Goal: Task Accomplishment & Management: Manage account settings

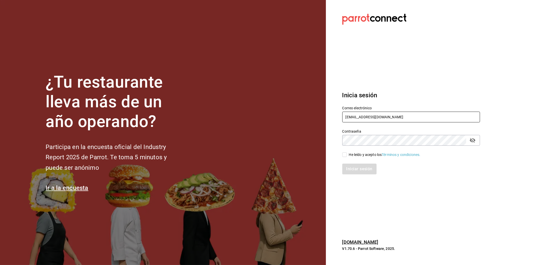
click at [361, 117] on input "multiuser@haztujugo.com" at bounding box center [411, 117] width 138 height 11
paste input "multisuser@beleinegroup.com"
click at [361, 117] on input "multiusermultisuser@beleinegroup.comhaztujugo.com" at bounding box center [411, 117] width 138 height 11
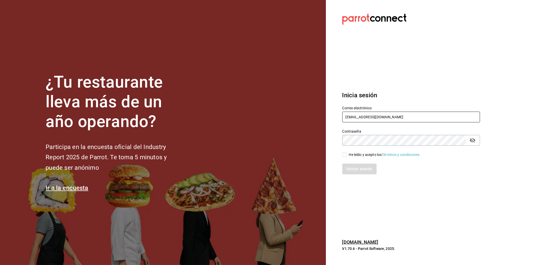
click at [361, 117] on input "multiusermultisuser@beleinegroup.comhaztujugo.com" at bounding box center [411, 117] width 138 height 11
paste input "suser@beleinegroup"
click at [471, 139] on icon "passwordField" at bounding box center [473, 140] width 6 height 5
type input "multisuser@beleinegroup.com"
click at [347, 156] on input "He leído y acepto los Términos y condiciones." at bounding box center [344, 154] width 5 height 5
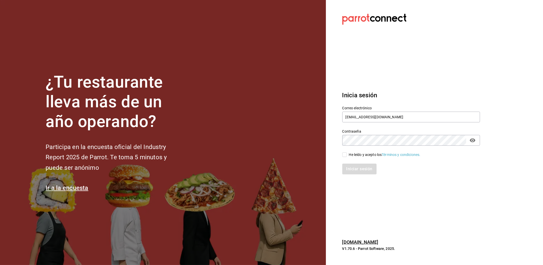
checkbox input "true"
click at [349, 170] on button "Iniciar sesión" at bounding box center [359, 169] width 35 height 11
click at [359, 116] on input "multisuser@beleinegroup.com" at bounding box center [411, 117] width 138 height 11
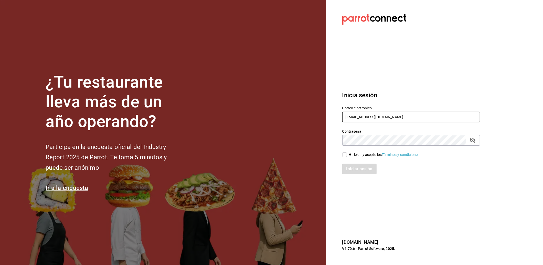
paste input "user@friends.com Parr0tConnec7"
click at [392, 119] on input "multiuser@friends.com Parr0tConnec7" at bounding box center [411, 117] width 138 height 11
type input "multiuser@friends.com"
click at [365, 151] on div "He leído y acepto los Términos y condiciones." at bounding box center [408, 152] width 144 height 12
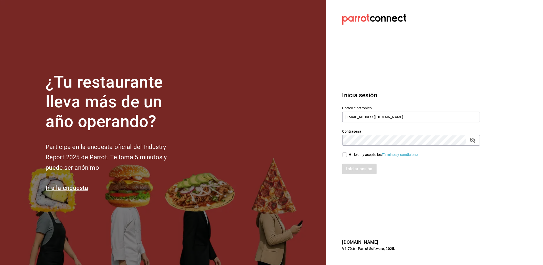
click at [359, 154] on div "He leído y acepto los Términos y condiciones." at bounding box center [385, 154] width 72 height 5
click at [347, 154] on input "He leído y acepto los Términos y condiciones." at bounding box center [344, 154] width 5 height 5
checkbox input "true"
click at [357, 172] on button "Iniciar sesión" at bounding box center [359, 169] width 35 height 11
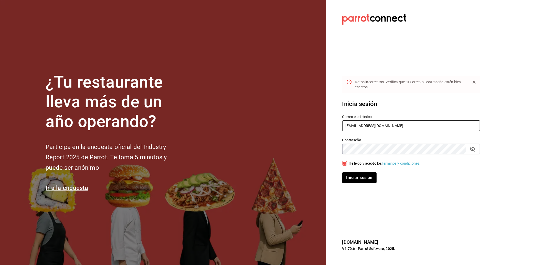
click at [397, 128] on input "multiuser@friends.com" at bounding box center [411, 125] width 138 height 11
click at [325, 149] on div "¿Tu restaurante lleva más de un año operando? Participa en la encuesta oficial …" at bounding box center [271, 132] width 543 height 265
click at [353, 178] on button "Iniciar sesión" at bounding box center [359, 177] width 35 height 11
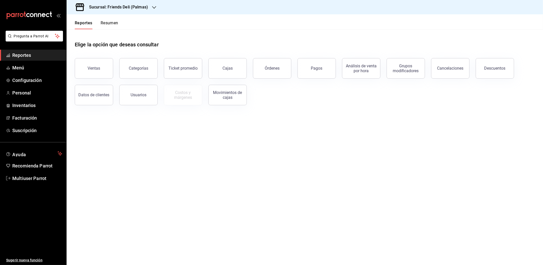
click at [138, 12] on div "Sucursal: Friends Deli (Palmas)" at bounding box center [115, 7] width 88 height 14
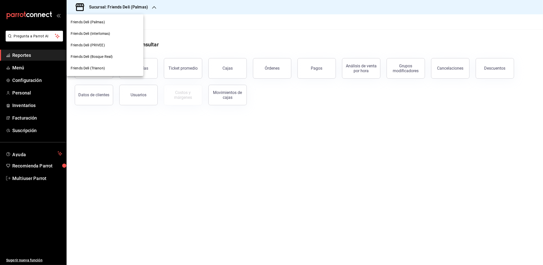
click at [138, 8] on div at bounding box center [271, 132] width 543 height 265
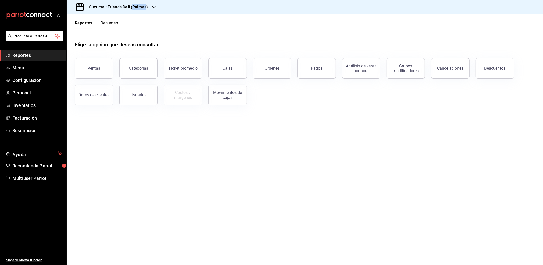
click at [138, 8] on h3 "Sucursal: Friends Deli (Palmas)" at bounding box center [116, 7] width 63 height 6
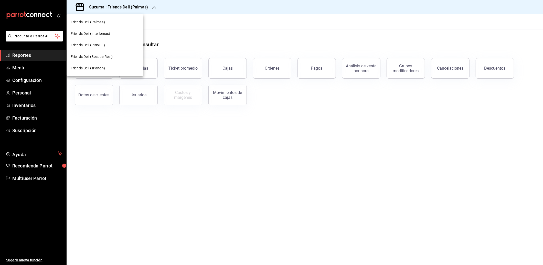
click at [26, 177] on div at bounding box center [271, 132] width 543 height 265
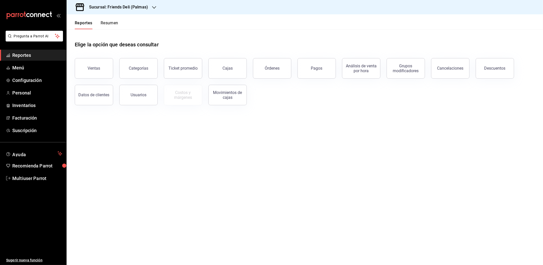
click at [26, 177] on div "Friends Deli (Palmas) Friends Deli (Interlomas) Friends Deli (PRIVEE) Friends D…" at bounding box center [271, 132] width 543 height 265
click at [28, 179] on span "Multiuser Parrot" at bounding box center [37, 178] width 50 height 7
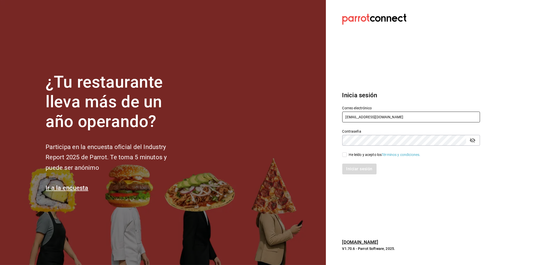
click at [354, 114] on input "multiuser@friends.com" at bounding box center [411, 117] width 138 height 11
paste input "1401@cafe.com Parr0tConnec7"
click at [389, 117] on input "1401@cafe.com Parr0tConnec7" at bounding box center [411, 117] width 138 height 11
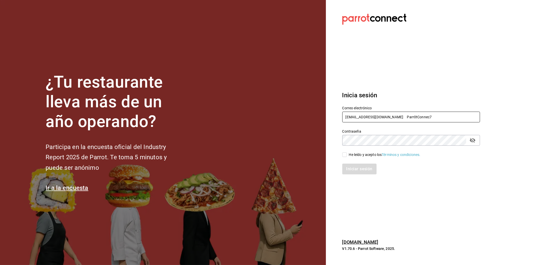
click at [389, 117] on input "1401@cafe.com Parr0tConnec7" at bounding box center [411, 117] width 138 height 11
type input "[EMAIL_ADDRESS][DOMAIN_NAME]"
click at [344, 154] on input "He leído y acepto los Términos y condiciones." at bounding box center [344, 154] width 5 height 5
checkbox input "true"
click at [352, 172] on button "Iniciar sesión" at bounding box center [359, 169] width 35 height 11
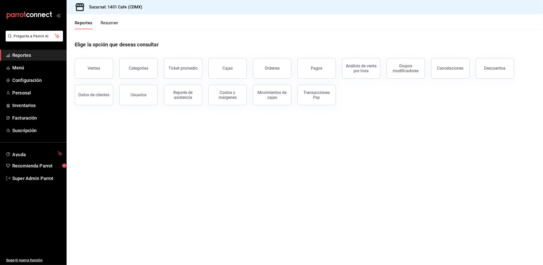
click at [35, 57] on span "Reportes" at bounding box center [37, 55] width 50 height 7
click at [105, 68] on button "Ventas" at bounding box center [94, 68] width 38 height 20
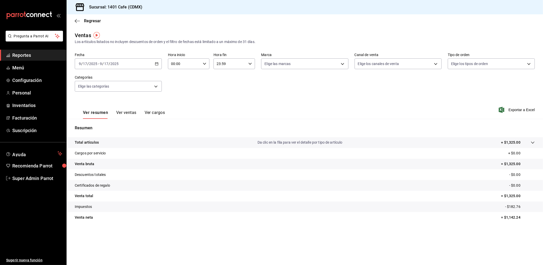
click at [159, 63] on div "2025-09-17 9 / 17 / 2025 - 2025-09-17 9 / 17 / 2025" at bounding box center [118, 63] width 87 height 11
click at [236, 91] on div "Fecha 2025-09-17 9 / 17 / 2025 - 2025-09-17 9 / 17 / 2025 Hoy Ayer Semana actua…" at bounding box center [305, 75] width 460 height 45
click at [158, 62] on \(Stroke\) "button" at bounding box center [156, 63] width 3 height 3
click at [198, 101] on div "Ver resumen Ver ventas Ver cargos Exportar a Excel" at bounding box center [305, 108] width 476 height 21
click at [155, 65] on \(Stroke\) "button" at bounding box center [156, 63] width 3 height 3
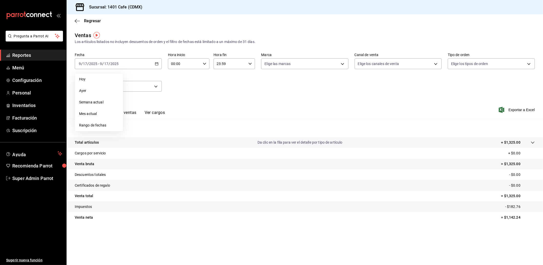
click at [179, 95] on div "Fecha 2025-09-17 9 / 17 / 2025 - 2025-09-17 9 / 17 / 2025 Hoy Ayer Semana actua…" at bounding box center [305, 75] width 460 height 45
click at [159, 63] on div "2025-09-17 9 / 17 / 2025 - 2025-09-17 9 / 17 / 2025" at bounding box center [118, 63] width 87 height 11
click at [199, 92] on div "Fecha 2025-09-17 9 / 17 / 2025 - 2025-09-17 9 / 17 / 2025 Hoy Ayer Semana actua…" at bounding box center [305, 75] width 460 height 45
click at [159, 62] on div "2025-09-17 9 / 17 / 2025 - 2025-09-17 9 / 17 / 2025" at bounding box center [118, 63] width 87 height 11
click at [100, 123] on span "Rango de fechas" at bounding box center [99, 125] width 40 height 5
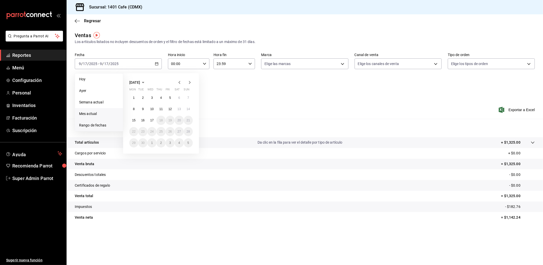
click at [92, 114] on span "Mes actual" at bounding box center [99, 113] width 40 height 5
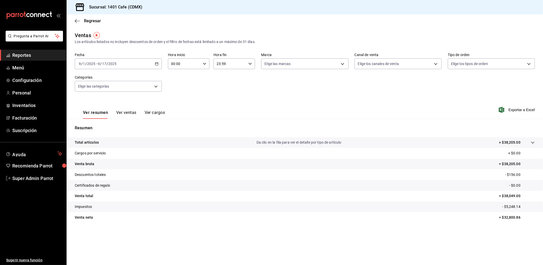
click at [122, 111] on button "Ver ventas" at bounding box center [126, 114] width 20 height 9
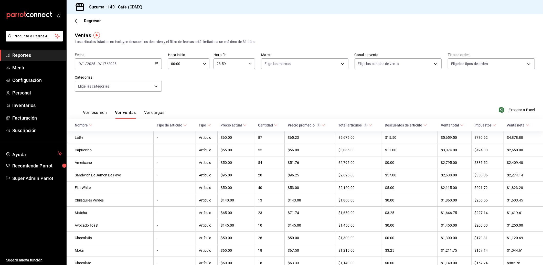
drag, startPoint x: 109, startPoint y: 7, endPoint x: 144, endPoint y: 7, distance: 35.1
click at [110, 7] on h3 "Sucursal: 1401 Cafe (CDMX)" at bounding box center [113, 7] width 57 height 6
click at [145, 7] on div "Sucursal: 1401 Cafe (CDMX)" at bounding box center [305, 7] width 476 height 14
click at [143, 6] on div "Sucursal: 1401 Cafe (CDMX)" at bounding box center [108, 7] width 74 height 14
drag, startPoint x: 144, startPoint y: 7, endPoint x: 124, endPoint y: 7, distance: 19.5
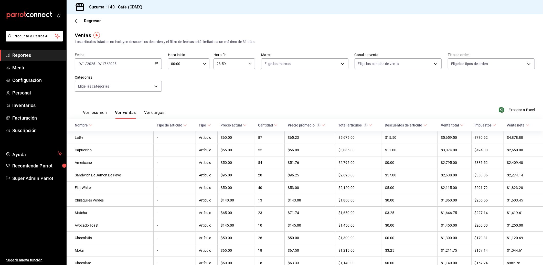
click at [143, 7] on div "Sucursal: 1401 Cafe (CDMX)" at bounding box center [108, 7] width 74 height 14
drag, startPoint x: 122, startPoint y: 7, endPoint x: 140, endPoint y: 8, distance: 18.7
click at [135, 7] on h3 "Sucursal: 1401 Cafe (CDMX)" at bounding box center [113, 7] width 57 height 6
click at [140, 8] on h3 "Sucursal: 1401 Cafe (CDMX)" at bounding box center [113, 7] width 57 height 6
drag, startPoint x: 144, startPoint y: 7, endPoint x: 108, endPoint y: 7, distance: 36.3
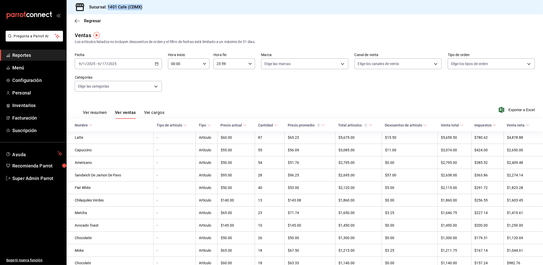
click at [108, 7] on div "Sucursal: 1401 Cafe (CDMX)" at bounding box center [108, 7] width 74 height 14
copy h3 "1401 Cafe (CDMX)"
click at [76, 20] on icon "button" at bounding box center [77, 21] width 5 height 5
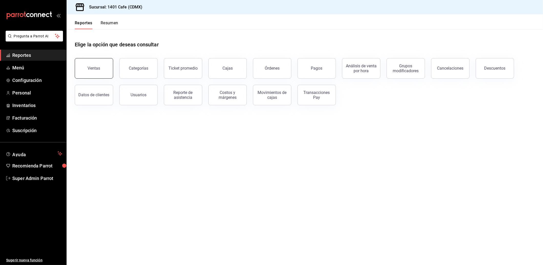
click at [94, 68] on div "Ventas" at bounding box center [94, 68] width 13 height 5
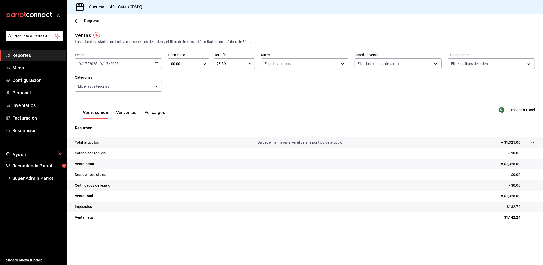
click at [78, 25] on div "Regresar" at bounding box center [305, 20] width 476 height 13
click at [78, 24] on div "Regresar" at bounding box center [305, 20] width 476 height 13
click at [78, 20] on icon "button" at bounding box center [77, 21] width 5 height 5
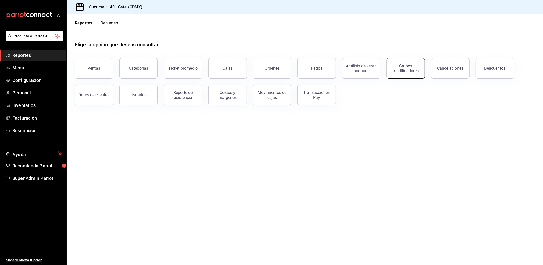
click at [405, 69] on div "Grupos modificadores" at bounding box center [406, 68] width 32 height 10
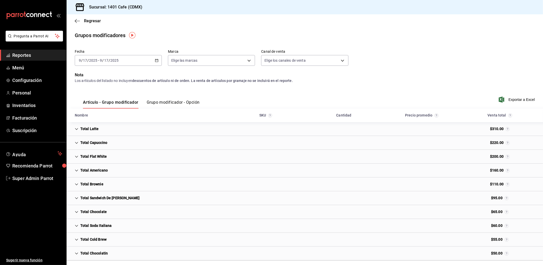
click at [75, 126] on div "Total Latte" at bounding box center [87, 128] width 32 height 9
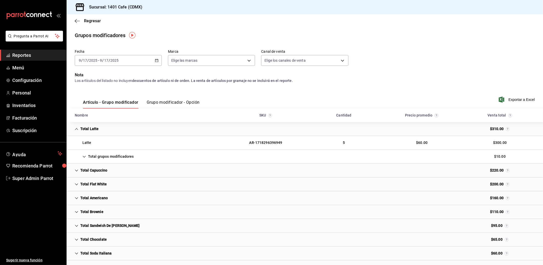
click at [83, 155] on icon "Cell" at bounding box center [84, 157] width 4 height 4
click at [87, 167] on div "Tipo de Leche" at bounding box center [97, 170] width 53 height 9
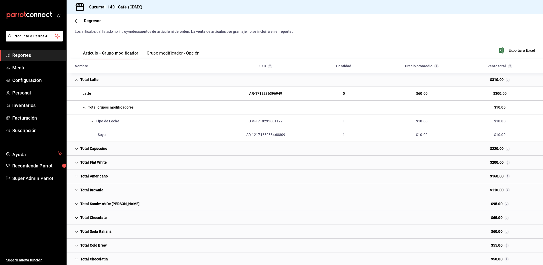
scroll to position [55, 0]
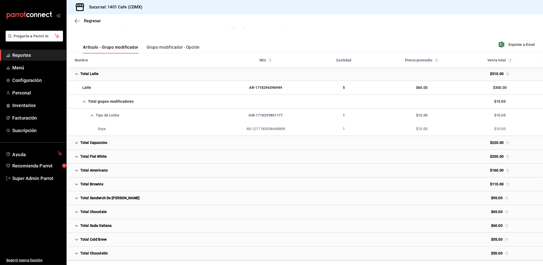
click at [75, 23] on div "Regresar" at bounding box center [305, 20] width 476 height 13
click at [77, 23] on icon "button" at bounding box center [77, 21] width 5 height 5
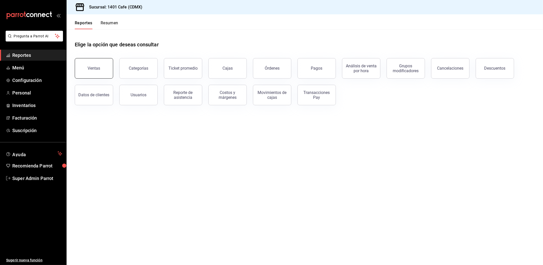
click at [97, 70] on button "Ventas" at bounding box center [94, 68] width 38 height 20
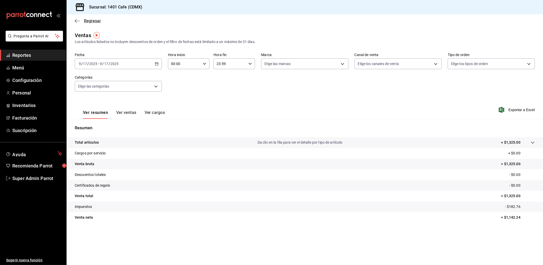
click at [81, 18] on span "Regresar" at bounding box center [88, 20] width 26 height 5
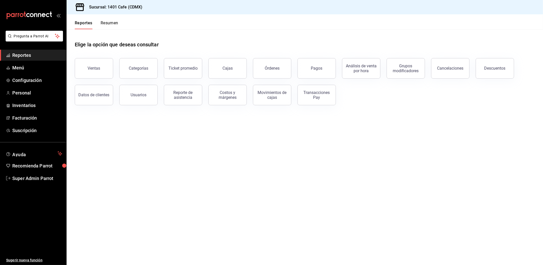
click at [31, 57] on span "Reportes" at bounding box center [37, 55] width 50 height 7
click at [30, 68] on span "Menú" at bounding box center [37, 67] width 50 height 7
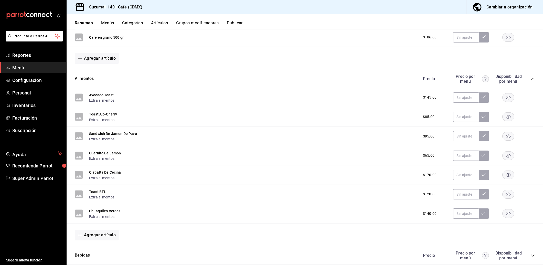
scroll to position [125, 0]
click at [85, 27] on button "Resumen" at bounding box center [84, 24] width 18 height 9
click at [527, 76] on div "Precio Precio por menú Disponibilidad por menú" at bounding box center [476, 79] width 117 height 10
click at [525, 80] on div "Precio Precio por menú Disponibilidad por menú" at bounding box center [476, 79] width 117 height 10
drag, startPoint x: 20, startPoint y: 66, endPoint x: 20, endPoint y: 58, distance: 7.7
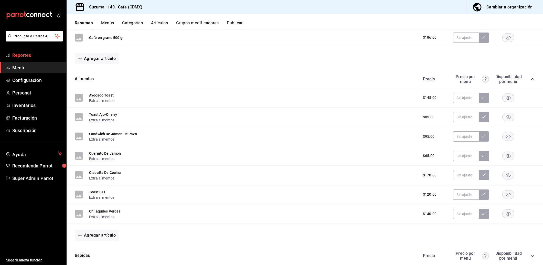
click at [19, 66] on span "Menú" at bounding box center [37, 67] width 50 height 7
click at [20, 58] on span "Reportes" at bounding box center [37, 55] width 50 height 7
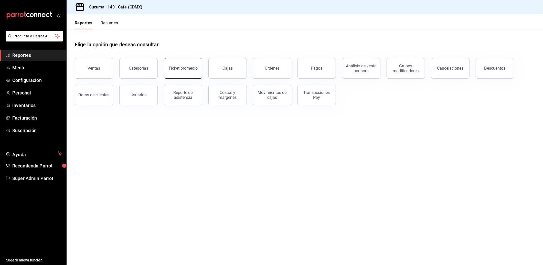
click at [176, 64] on button "Ticket promedio" at bounding box center [183, 68] width 38 height 20
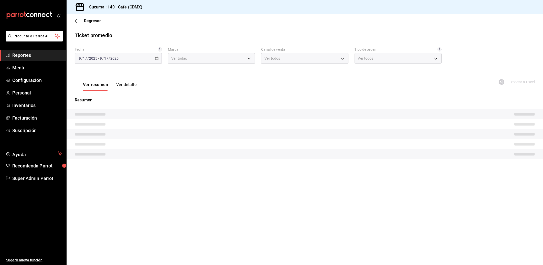
type input "43f0ef87-90cd-4fa3-ab84-62fcdbb1b561"
type input "PARROT,UBER_EATS,RAPPI,DIDI_FOOD,ONLINE"
type input "2ec24fe0-ca55-4126-b038-5c19b166ff3a,a60266fd-2e49-4d78-8a0e-968d69fc0410,EXTER…"
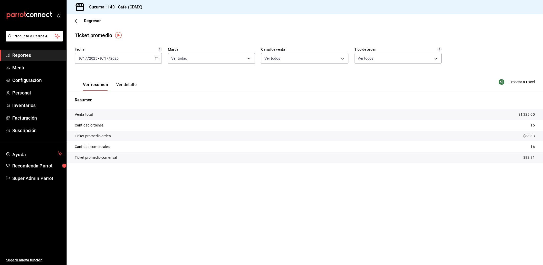
click at [127, 85] on button "Ver detalle" at bounding box center [126, 86] width 20 height 9
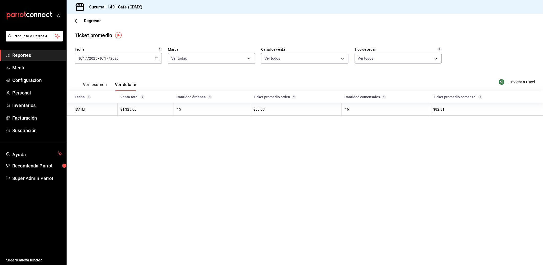
click at [162, 58] on div "2025-09-17 9 / 17 / 2025 - 2025-09-17 9 / 17 / 2025" at bounding box center [118, 58] width 87 height 11
click at [88, 120] on span "Rango de fechas" at bounding box center [99, 119] width 40 height 5
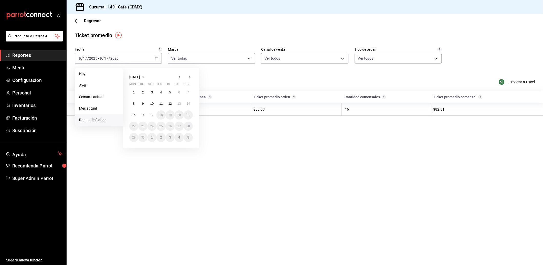
click at [180, 74] on icon "button" at bounding box center [179, 77] width 6 height 6
click at [180, 75] on icon "button" at bounding box center [179, 77] width 6 height 6
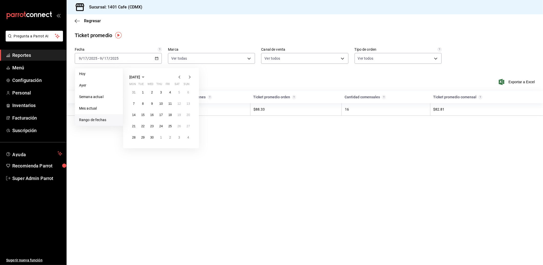
click at [180, 75] on icon "button" at bounding box center [179, 77] width 6 height 6
click at [178, 75] on icon "button" at bounding box center [179, 77] width 6 height 6
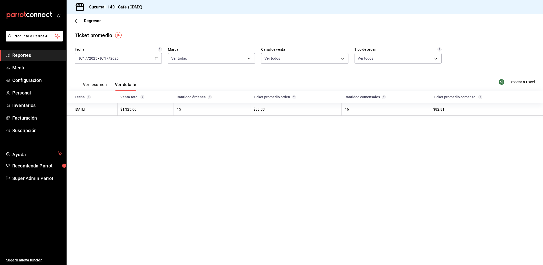
click at [121, 31] on div "Ticket promedio" at bounding box center [305, 35] width 476 height 8
click at [155, 58] on icon "button" at bounding box center [157, 59] width 4 height 4
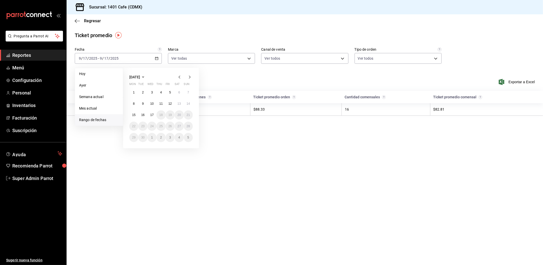
click at [180, 76] on icon "button" at bounding box center [179, 77] width 6 height 6
click at [170, 92] on abbr "1" at bounding box center [170, 93] width 2 height 4
click at [185, 138] on button "31" at bounding box center [188, 137] width 9 height 9
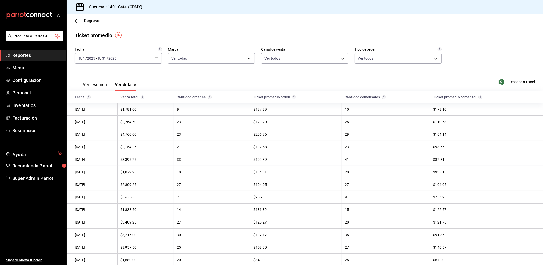
click at [95, 83] on button "Ver resumen" at bounding box center [95, 86] width 24 height 9
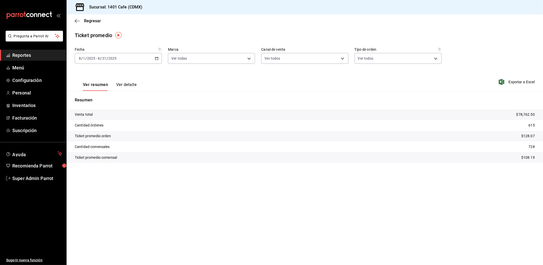
click at [20, 55] on span "Reportes" at bounding box center [37, 55] width 50 height 7
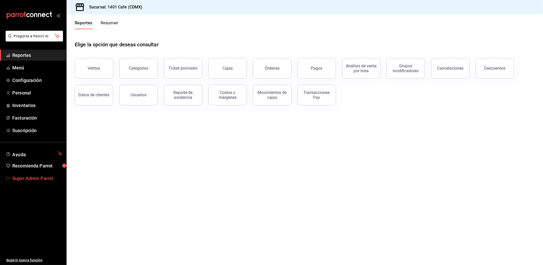
click at [31, 176] on span "Super Admin Parrot" at bounding box center [37, 178] width 50 height 7
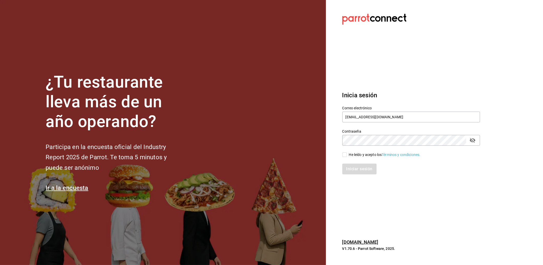
click at [348, 153] on span "He leído y acepto los Términos y condiciones." at bounding box center [384, 154] width 74 height 5
click at [347, 153] on input "He leído y acepto los Términos y condiciones." at bounding box center [344, 154] width 5 height 5
checkbox input "true"
click at [348, 164] on button "Iniciar sesión" at bounding box center [359, 169] width 35 height 11
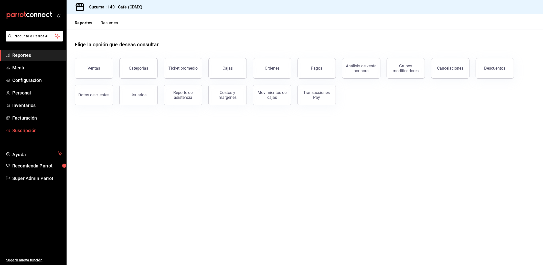
click at [30, 127] on span "Suscripción" at bounding box center [37, 130] width 50 height 7
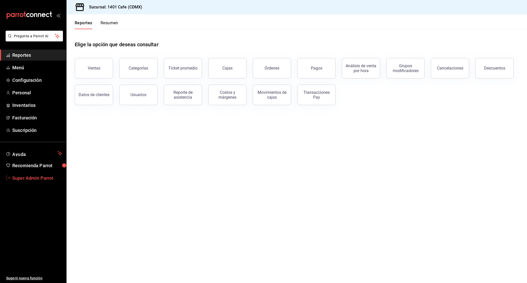
click at [40, 179] on span "Super Admin Parrot" at bounding box center [37, 178] width 50 height 7
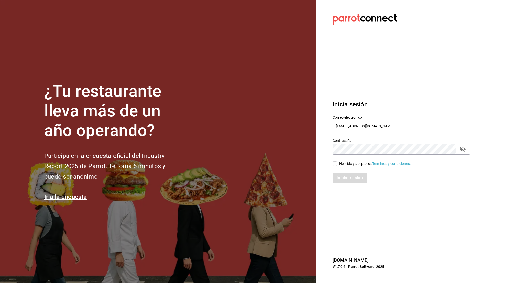
click at [341, 125] on input "[EMAIL_ADDRESS][DOMAIN_NAME]" at bounding box center [402, 126] width 138 height 11
click at [341, 125] on input "1401@cafe.com" at bounding box center [402, 126] width 138 height 11
type input "green@rino.com"
click at [350, 162] on div "He leído y acepto los Términos y condiciones." at bounding box center [375, 163] width 72 height 5
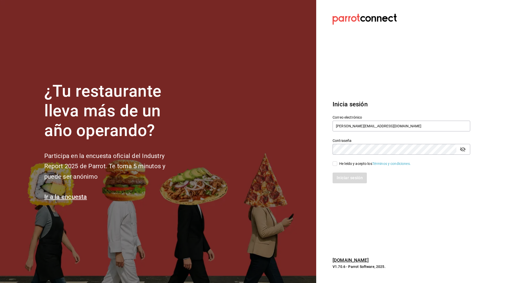
click at [337, 162] on input "He leído y acepto los Términos y condiciones." at bounding box center [335, 164] width 5 height 5
checkbox input "true"
click at [345, 174] on button "Iniciar sesión" at bounding box center [350, 178] width 35 height 11
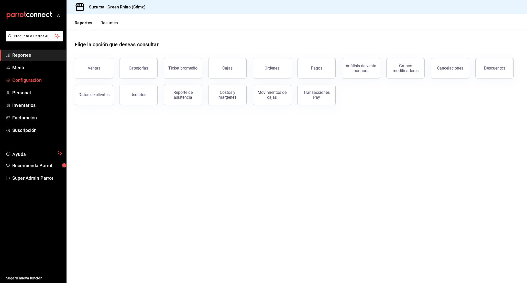
click at [32, 80] on span "Configuración" at bounding box center [37, 80] width 50 height 7
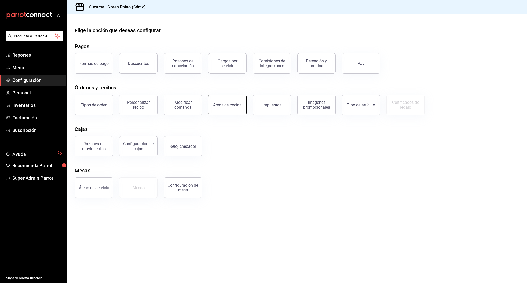
click at [228, 108] on button "Áreas de cocina" at bounding box center [227, 105] width 38 height 20
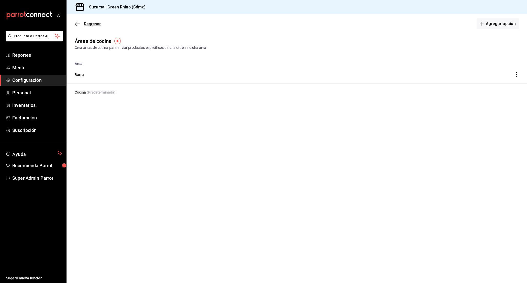
click at [78, 25] on icon "button" at bounding box center [77, 24] width 5 height 5
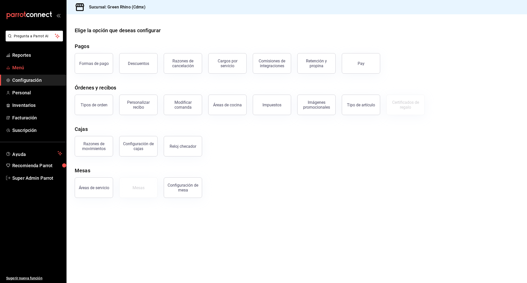
click at [26, 70] on span "Menú" at bounding box center [37, 67] width 50 height 7
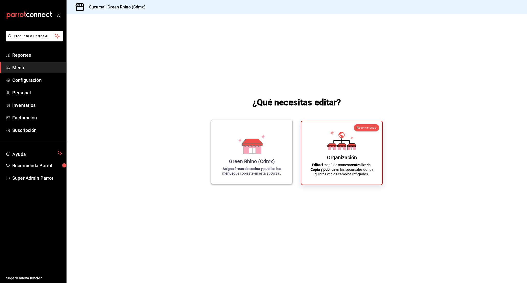
click at [251, 155] on div "[PERSON_NAME] Rhino (Cdmx) Asigna áreas de cocina y publica los menús que copia…" at bounding box center [251, 152] width 69 height 56
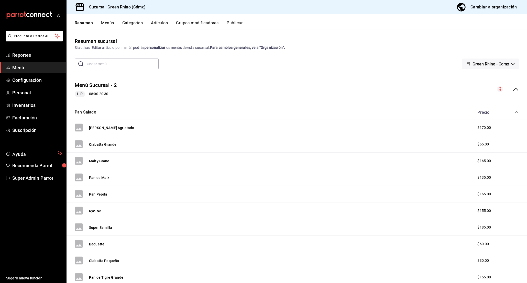
click at [136, 23] on button "Categorías" at bounding box center [132, 24] width 21 height 9
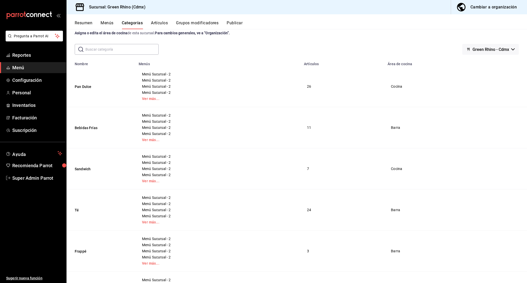
scroll to position [12, 0]
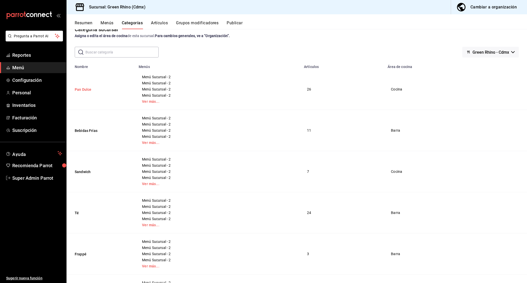
click at [84, 90] on button "Pan Dulce" at bounding box center [100, 89] width 51 height 5
click at [83, 90] on button "Pan Dulce" at bounding box center [100, 89] width 51 height 5
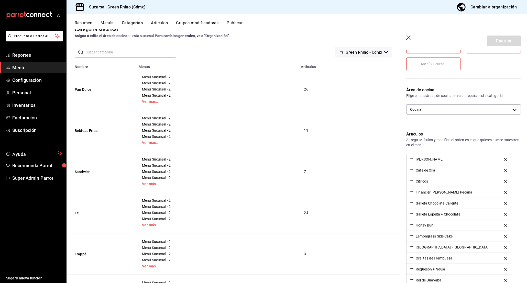
scroll to position [109, 0]
click at [410, 36] on icon "button" at bounding box center [408, 38] width 5 height 5
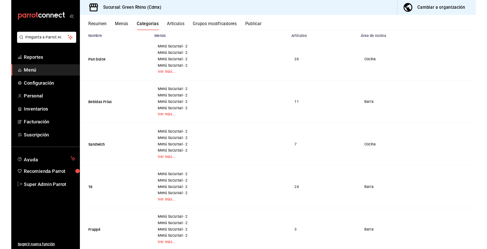
scroll to position [44, 0]
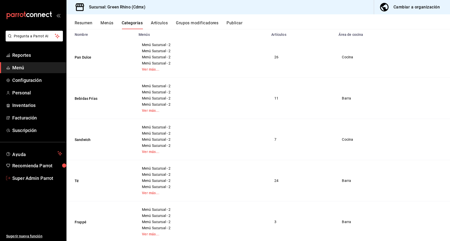
click at [37, 178] on span "Super Admin Parrot" at bounding box center [37, 178] width 50 height 7
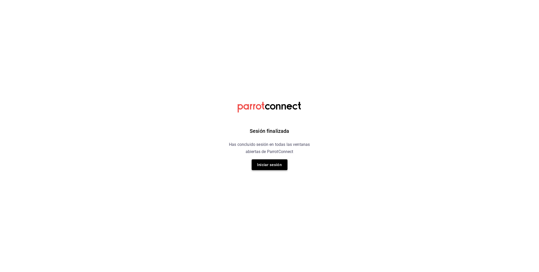
click at [280, 168] on button "Iniciar sesión" at bounding box center [270, 164] width 36 height 11
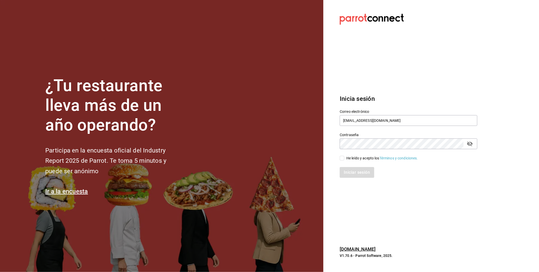
click at [342, 158] on input "He leído y acepto los Términos y condiciones." at bounding box center [342, 158] width 5 height 5
checkbox input "true"
click at [343, 121] on input "[EMAIL_ADDRESS][DOMAIN_NAME]" at bounding box center [409, 120] width 138 height 11
paste input "multiuser@friends.com D3L1"
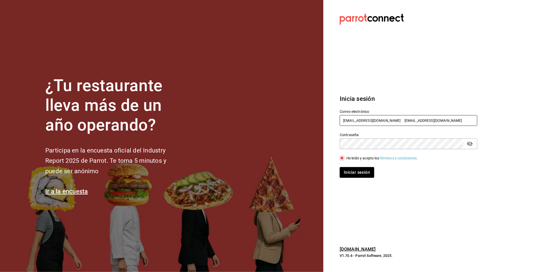
click at [345, 122] on input "multiuser@friends.com D3L1@rino.com" at bounding box center [409, 120] width 138 height 11
paste input "text"
drag, startPoint x: 389, startPoint y: 120, endPoint x: 426, endPoint y: 125, distance: 36.9
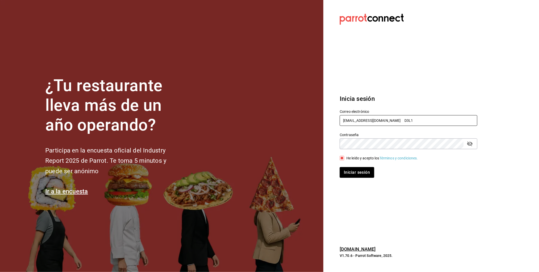
click at [426, 125] on input "multiuser@friends.com D3L1" at bounding box center [409, 120] width 138 height 11
type input "multiuser@friends.com"
drag, startPoint x: 368, startPoint y: 156, endPoint x: 367, endPoint y: 161, distance: 5.5
click at [368, 156] on div "He leído y acepto los Términos y condiciones." at bounding box center [383, 158] width 72 height 5
click at [345, 156] on input "He leído y acepto los Términos y condiciones." at bounding box center [342, 158] width 5 height 5
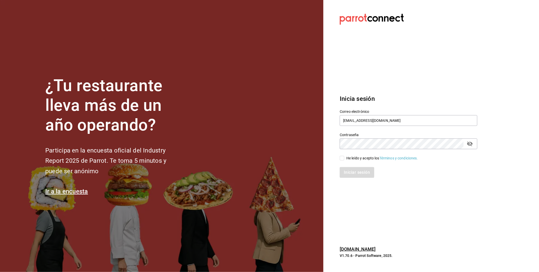
click at [359, 156] on div "He leído y acepto los Términos y condiciones." at bounding box center [383, 158] width 72 height 5
click at [345, 156] on input "He leído y acepto los Términos y condiciones." at bounding box center [342, 158] width 5 height 5
checkbox input "true"
click at [358, 169] on button "Iniciar sesión" at bounding box center [357, 172] width 35 height 11
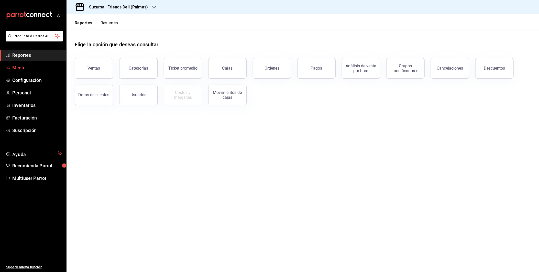
click at [30, 68] on span "Menú" at bounding box center [37, 67] width 50 height 7
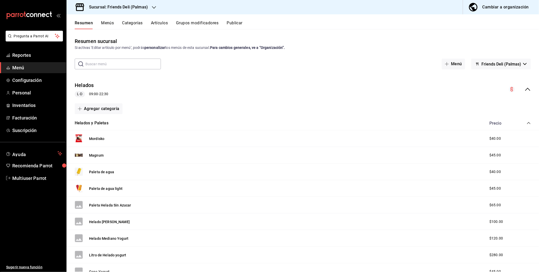
click at [525, 91] on icon "collapse-menu-row" at bounding box center [528, 89] width 6 height 6
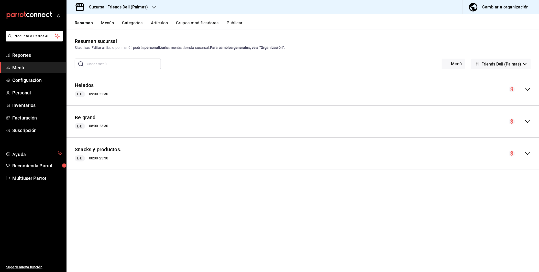
click at [498, 10] on div "Cambiar a organización" at bounding box center [506, 7] width 46 height 7
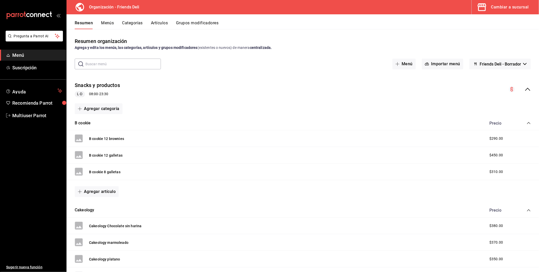
click at [525, 89] on icon "collapse-menu-row" at bounding box center [528, 89] width 6 height 6
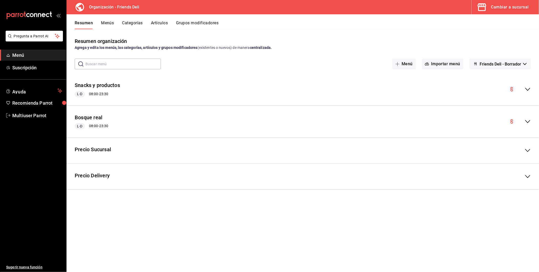
click at [530, 90] on icon "collapse-menu-row" at bounding box center [528, 89] width 6 height 6
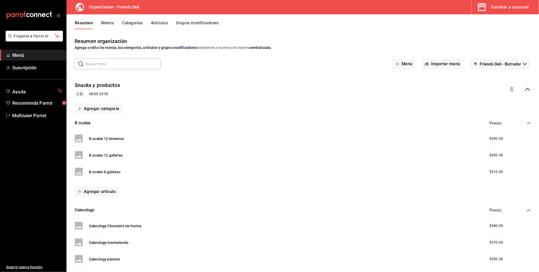
click at [530, 90] on div "Snacks y productos L-D 08:00 - 23:30" at bounding box center [303, 90] width 473 height 24
